Goal: Information Seeking & Learning: Understand process/instructions

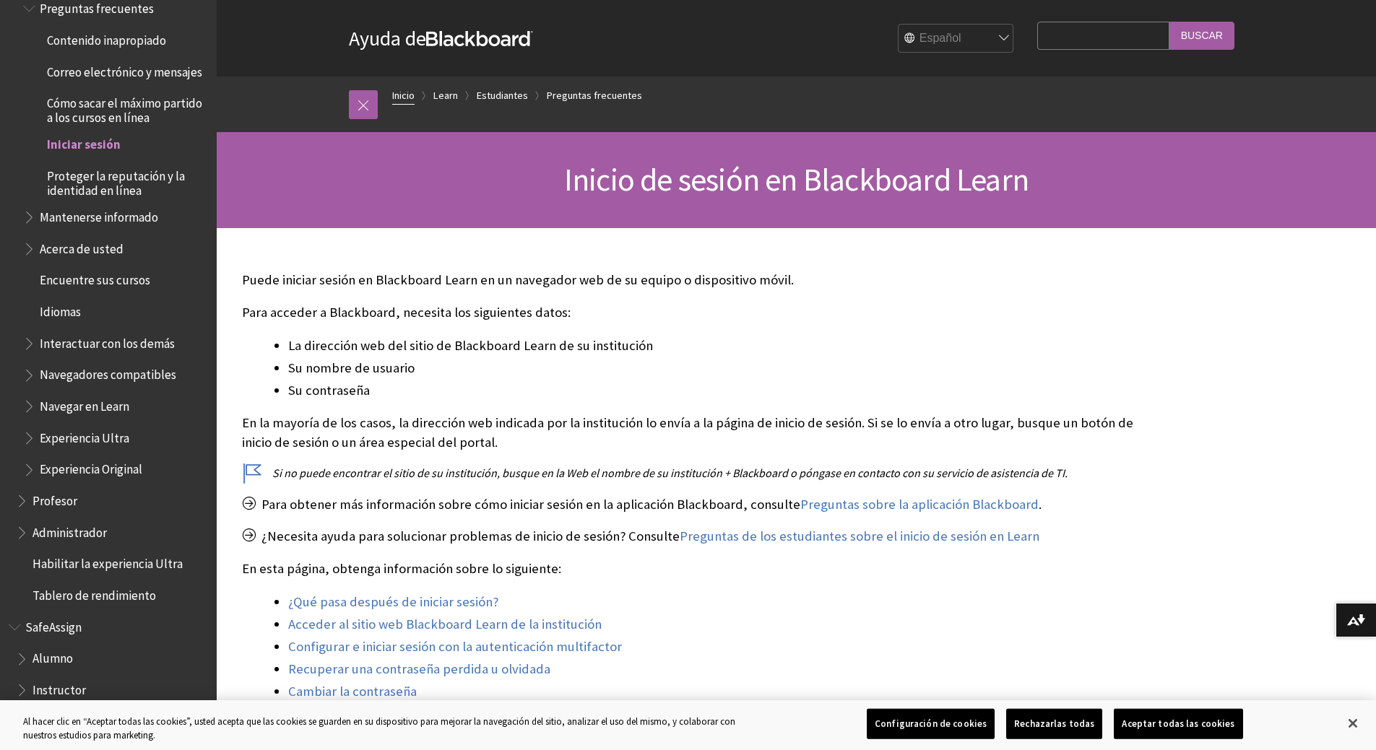
click at [404, 93] on link "Inicio" at bounding box center [403, 96] width 22 height 18
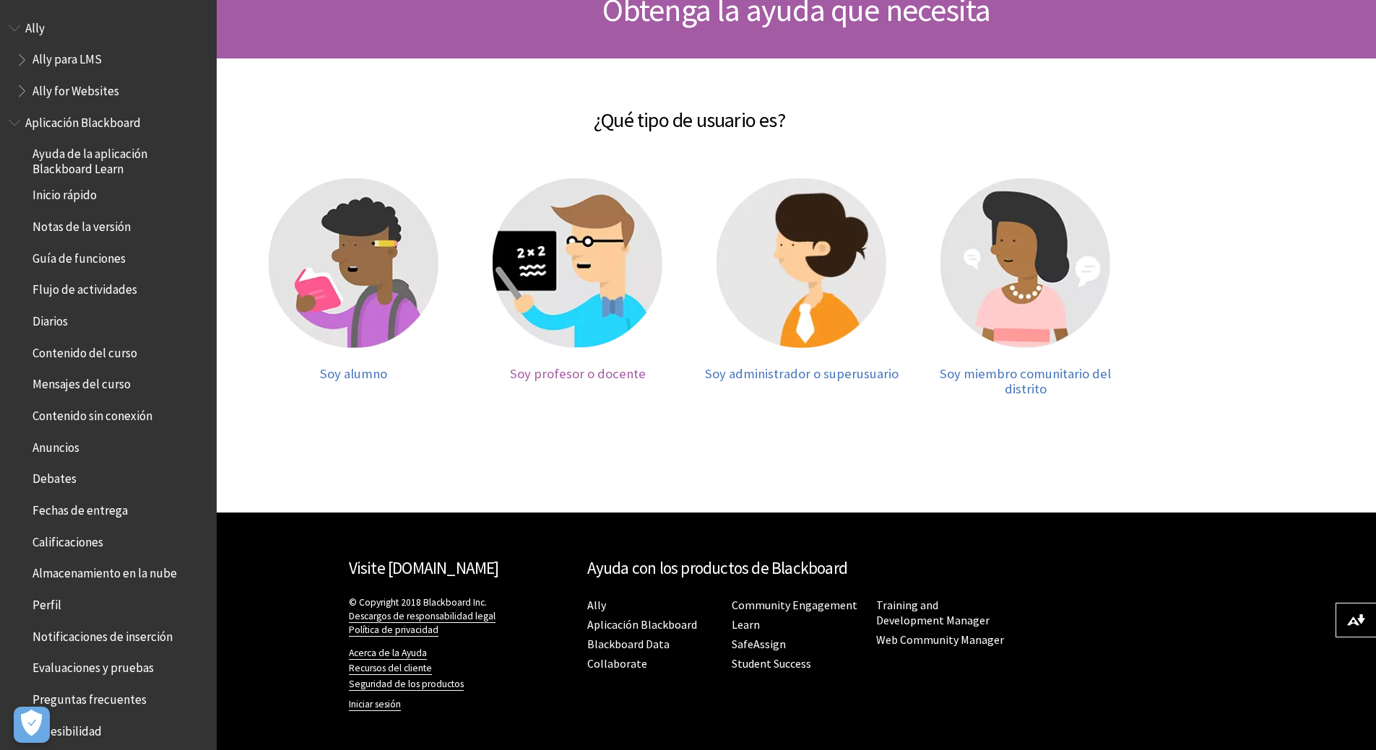
scroll to position [175, 0]
click at [585, 328] on img at bounding box center [577, 263] width 170 height 170
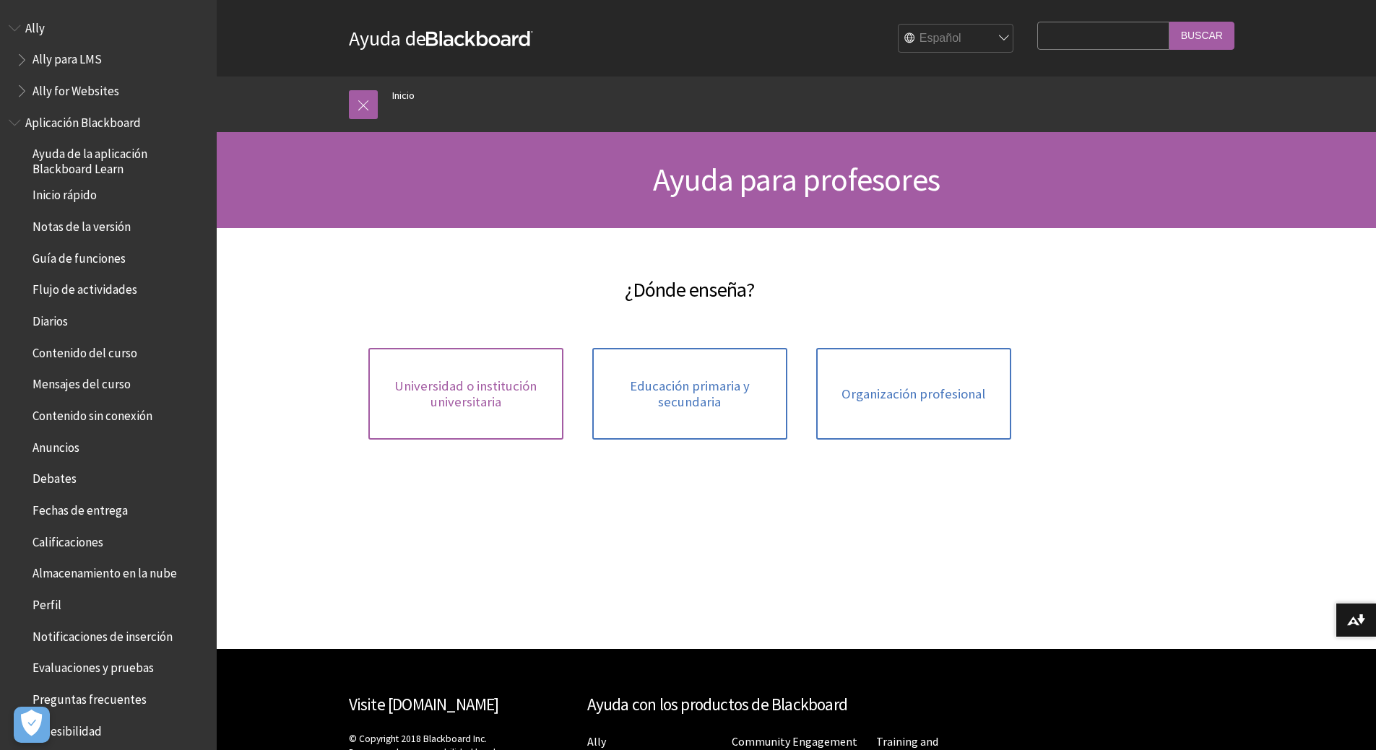
click at [476, 391] on span "Universidad o institución universitaria" at bounding box center [466, 393] width 178 height 31
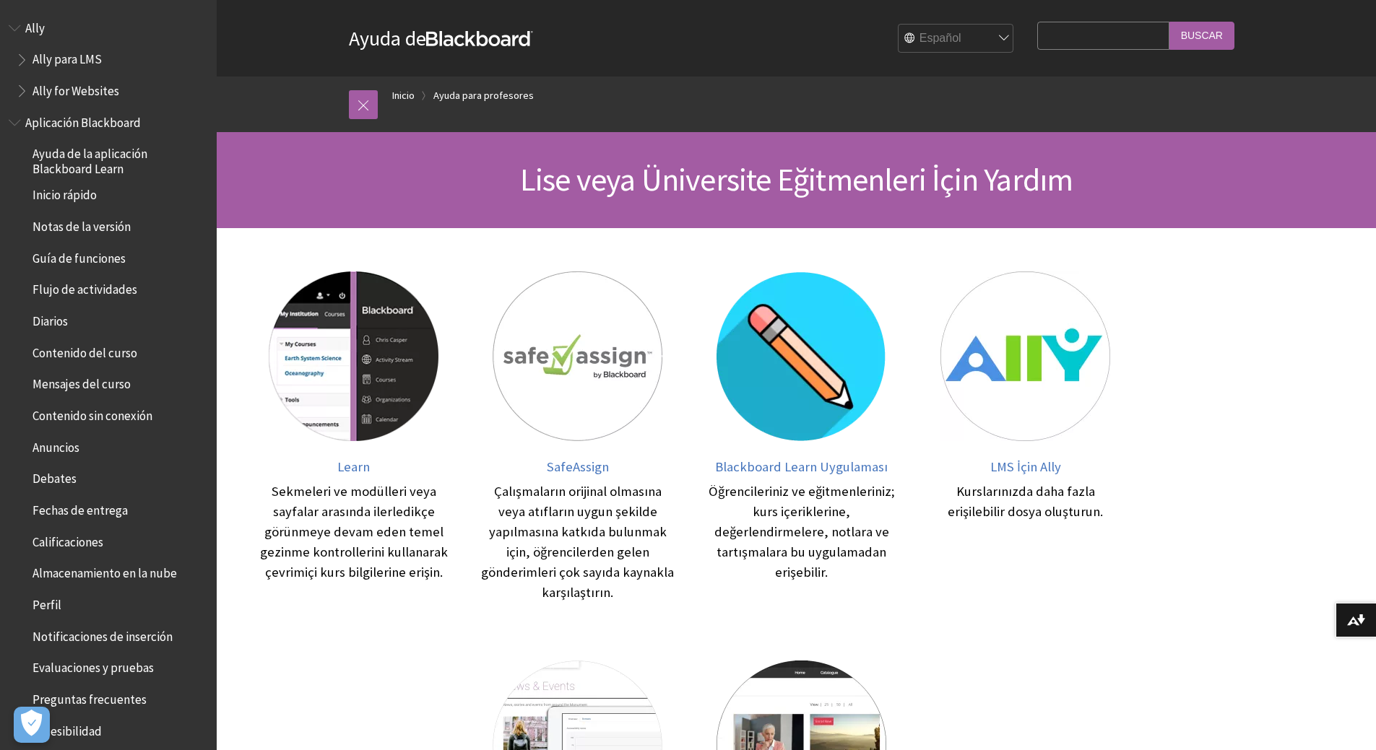
click at [1067, 40] on input "Search Query" at bounding box center [1102, 36] width 131 height 28
type input "pacifico"
click at [1210, 29] on input "Buscar" at bounding box center [1201, 36] width 65 height 28
click at [69, 192] on span "Inicio rápido" at bounding box center [64, 192] width 64 height 19
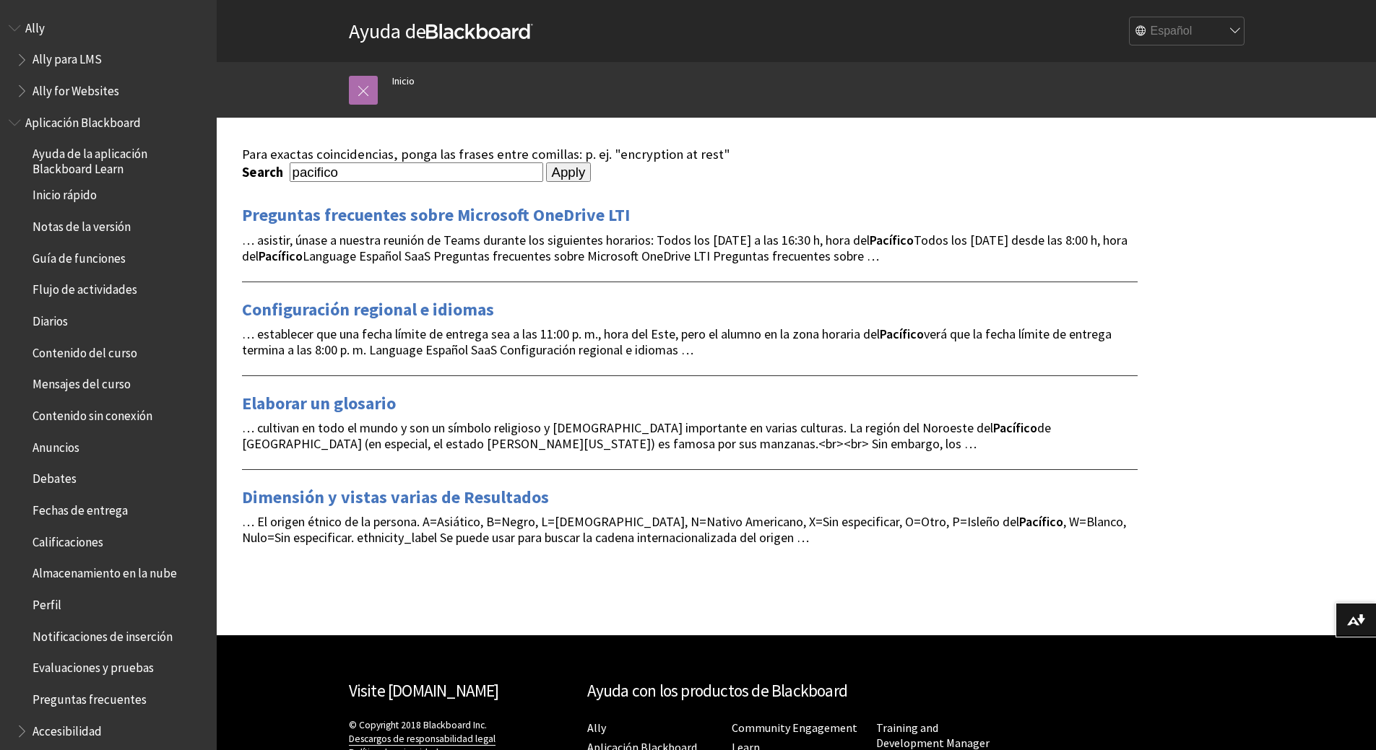
click at [362, 95] on link at bounding box center [363, 90] width 29 height 29
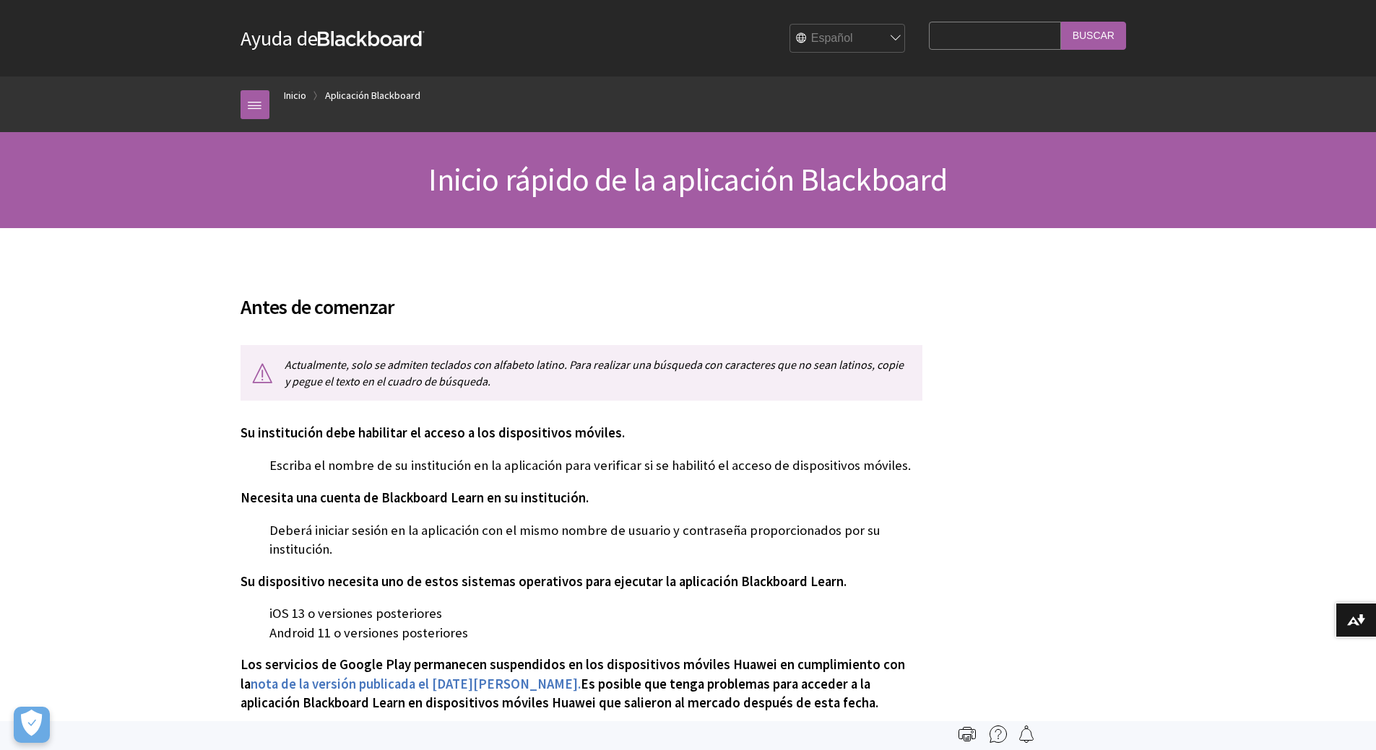
scroll to position [162, 0]
click at [386, 96] on link "Aplicación Blackboard" at bounding box center [372, 96] width 95 height 18
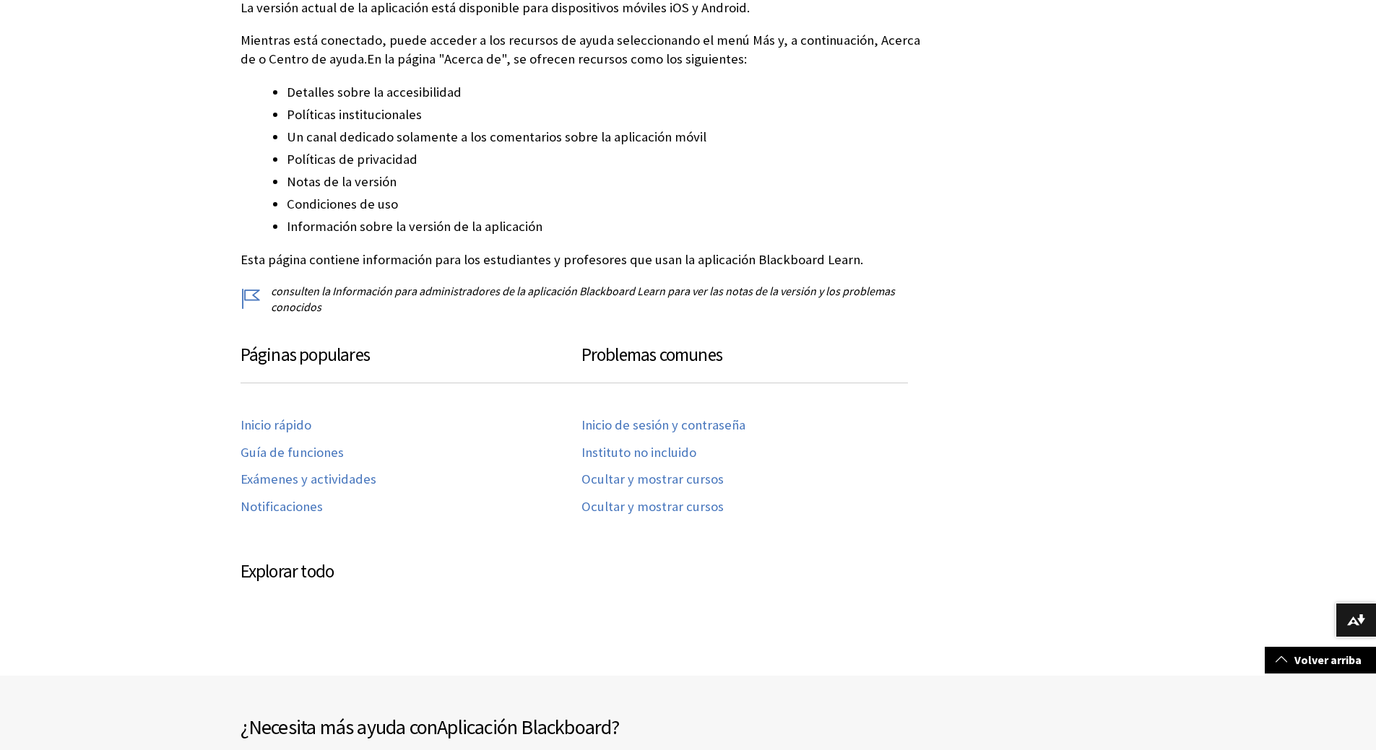
scroll to position [343, 0]
click at [653, 418] on link "Inicio de sesión y contraseña" at bounding box center [663, 425] width 164 height 17
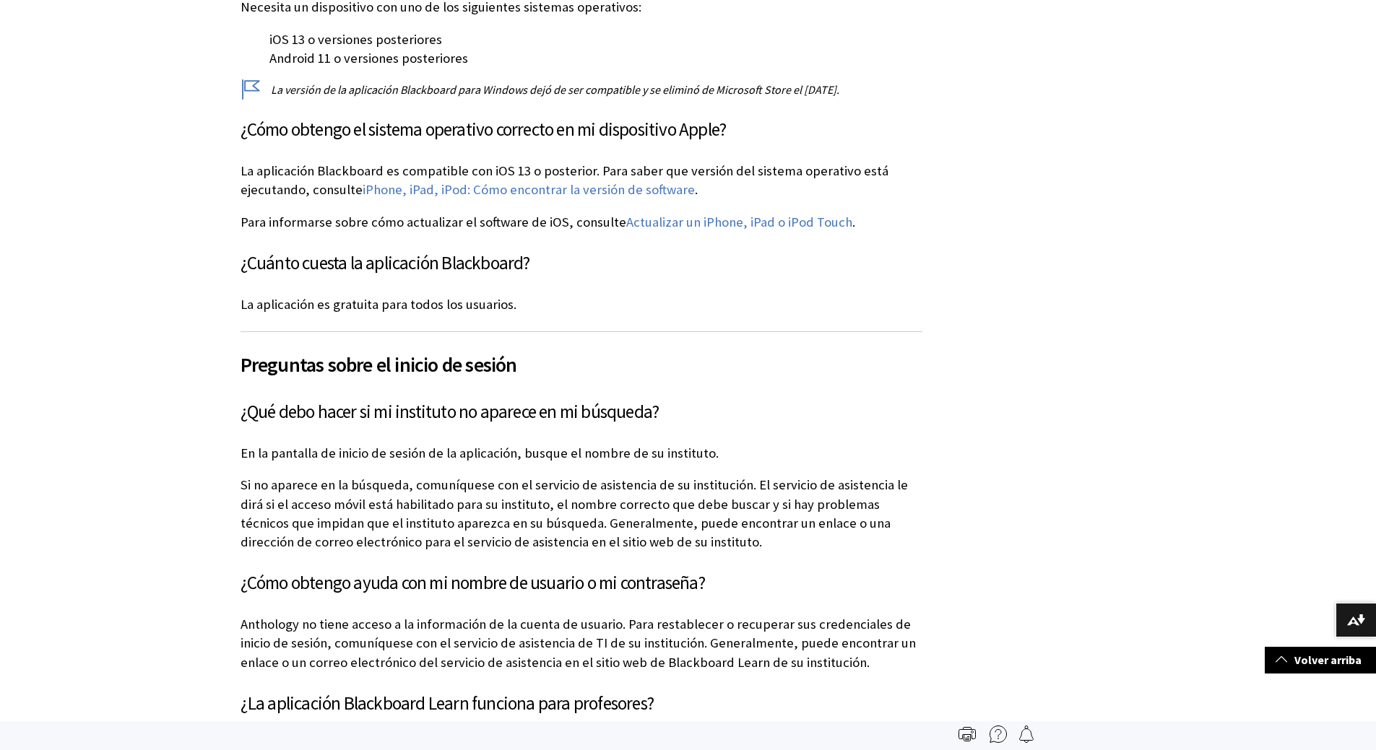
scroll to position [360, 0]
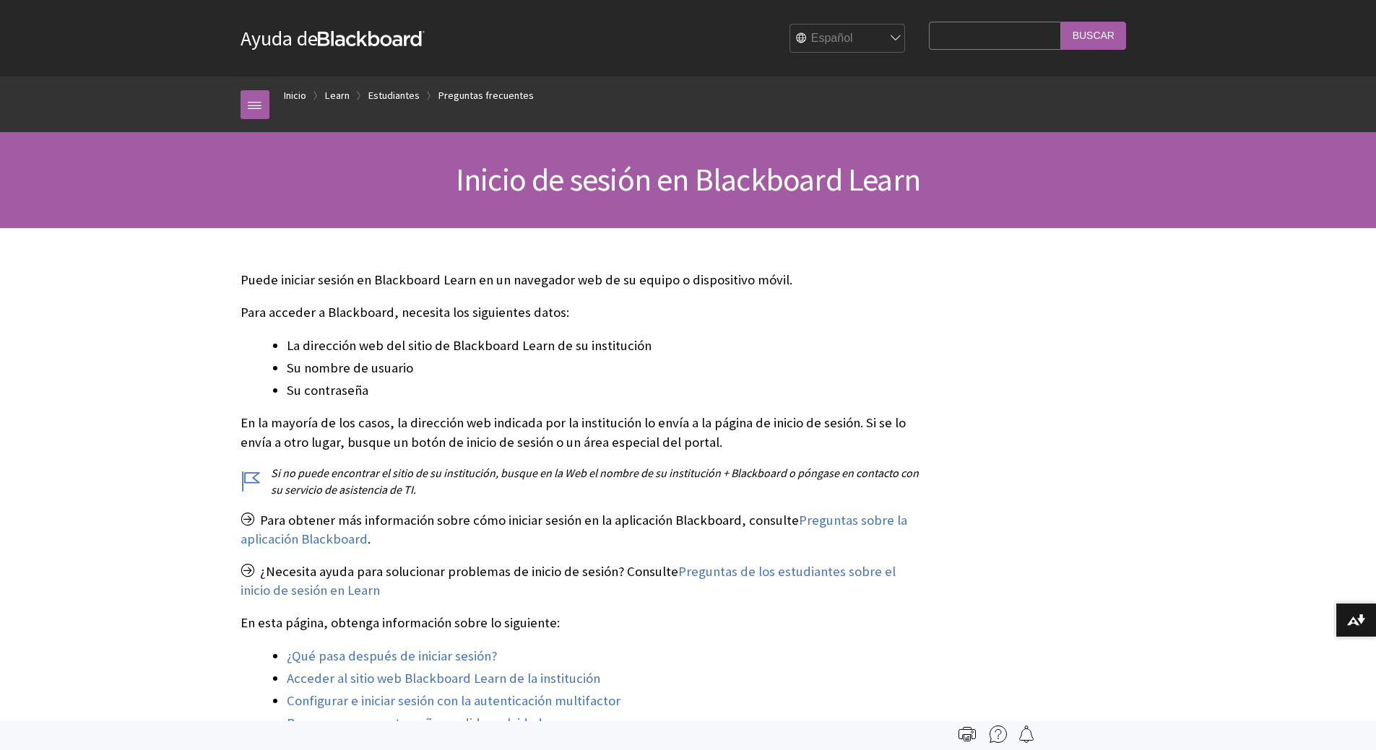
scroll to position [1297, 0]
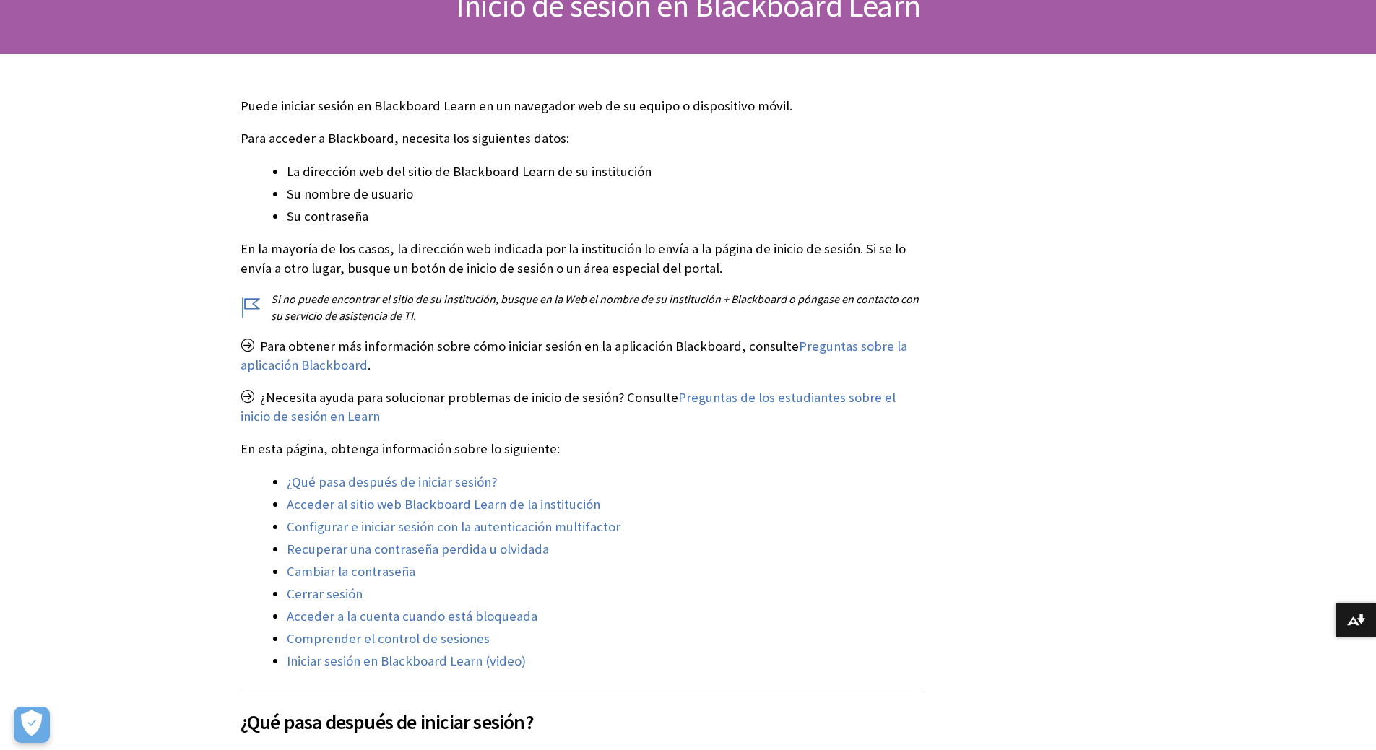
scroll to position [217, 0]
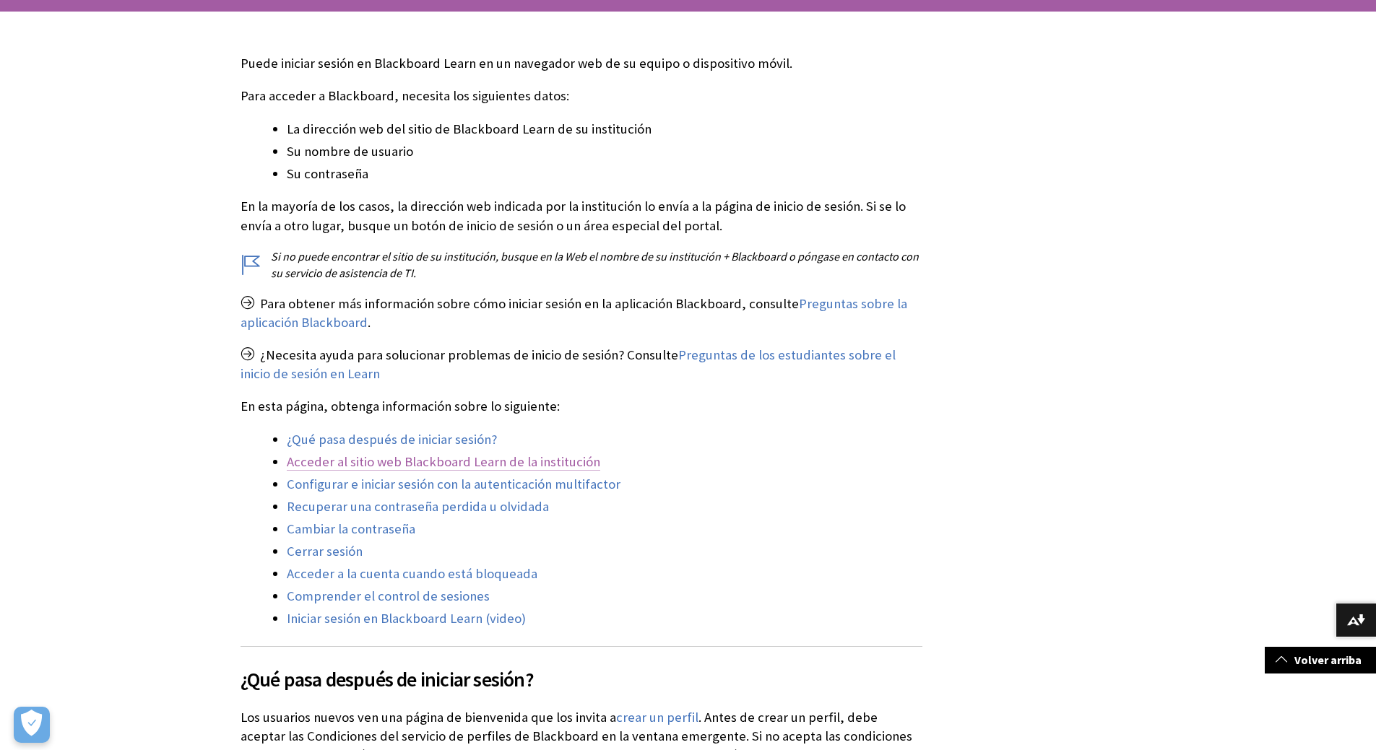
click at [492, 462] on link "Acceder al sitio web Blackboard Learn de la institución" at bounding box center [443, 461] width 313 height 17
click at [492, 463] on link "Acceder al sitio web Blackboard Learn de la institución" at bounding box center [443, 461] width 313 height 17
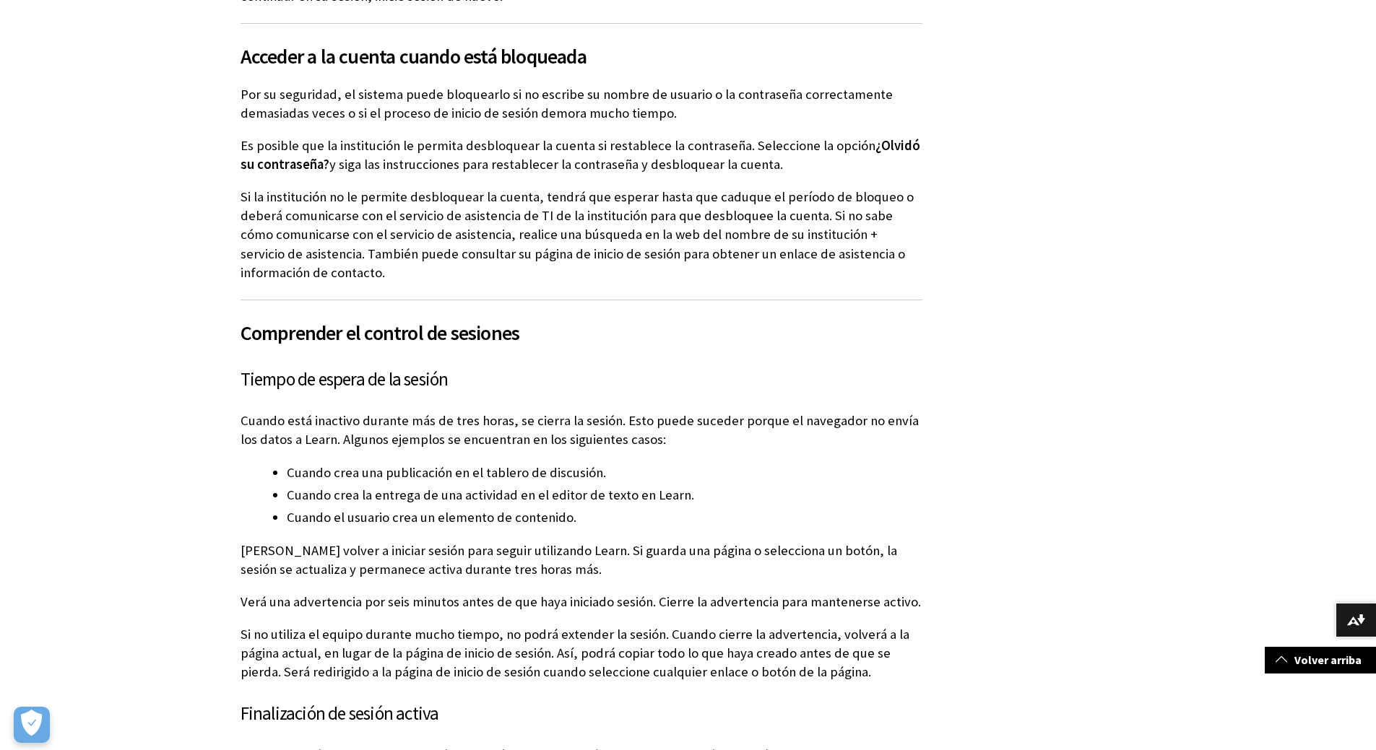
scroll to position [1769, 0]
